Goal: Obtain resource: Obtain resource

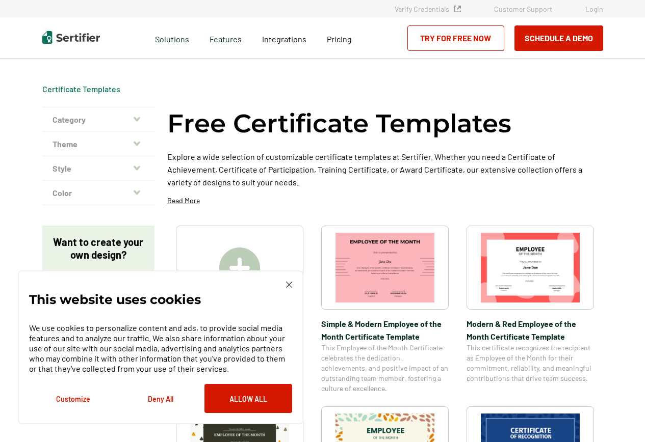
click at [289, 284] on img at bounding box center [289, 285] width 6 height 6
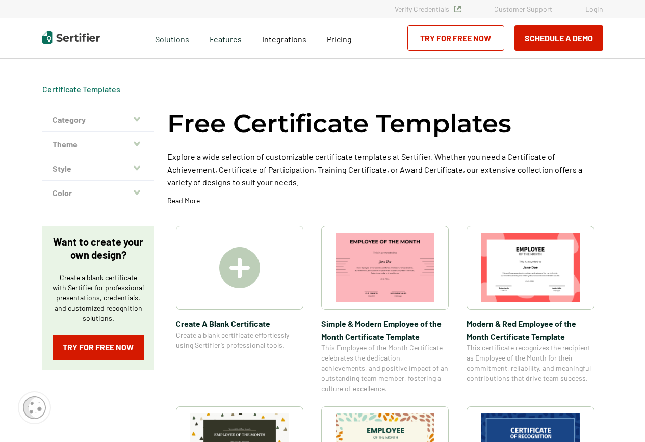
click at [137, 116] on icon "button" at bounding box center [137, 119] width 7 height 8
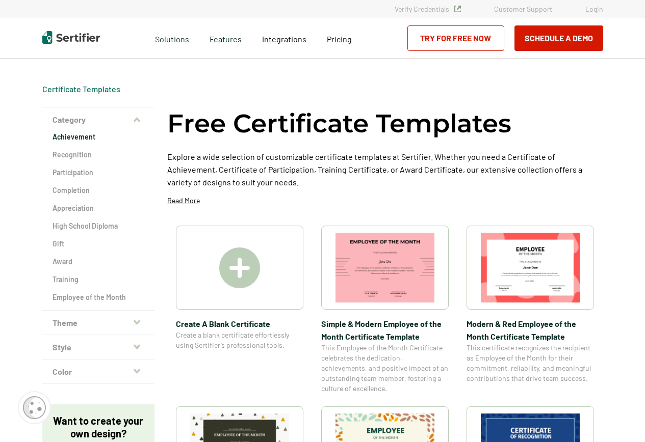
click at [94, 140] on h2 "Achievement" at bounding box center [98, 137] width 92 height 10
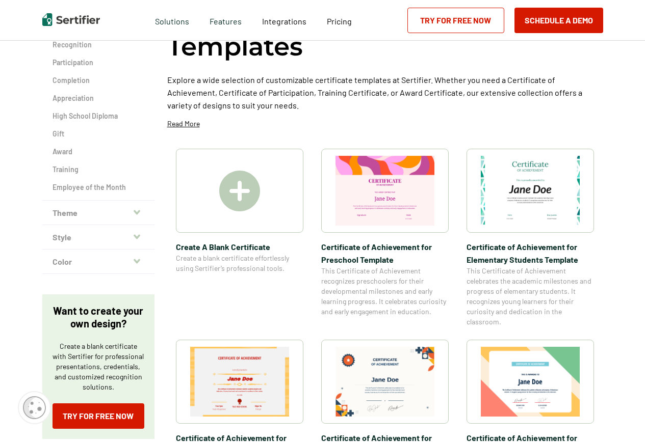
scroll to position [102, 0]
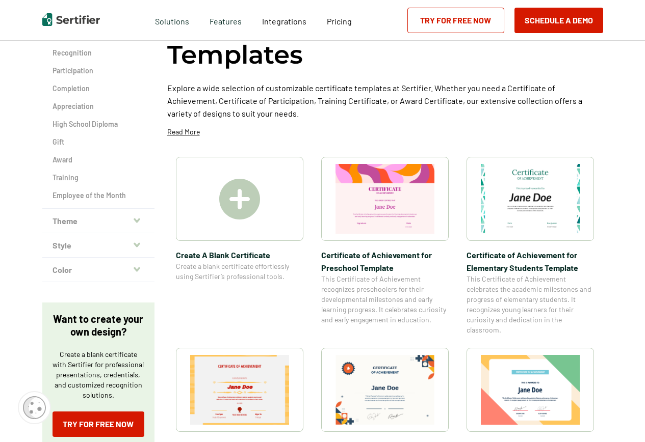
click at [243, 205] on img at bounding box center [239, 199] width 41 height 41
